Goal: Task Accomplishment & Management: Use online tool/utility

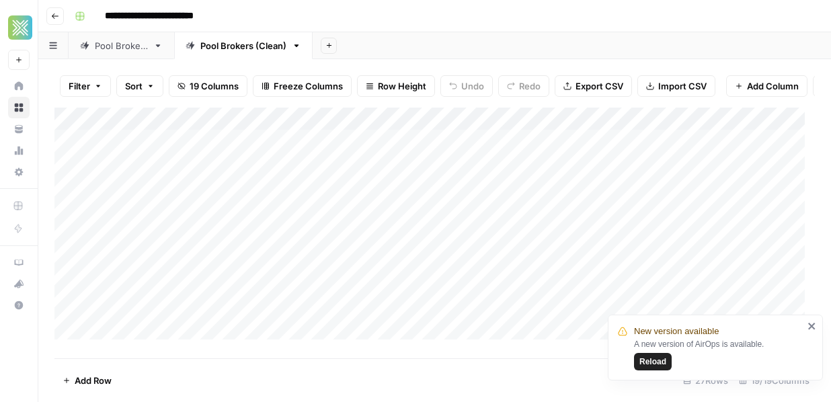
click at [654, 360] on span "Reload" at bounding box center [653, 362] width 27 height 12
